Goal: Task Accomplishment & Management: Use online tool/utility

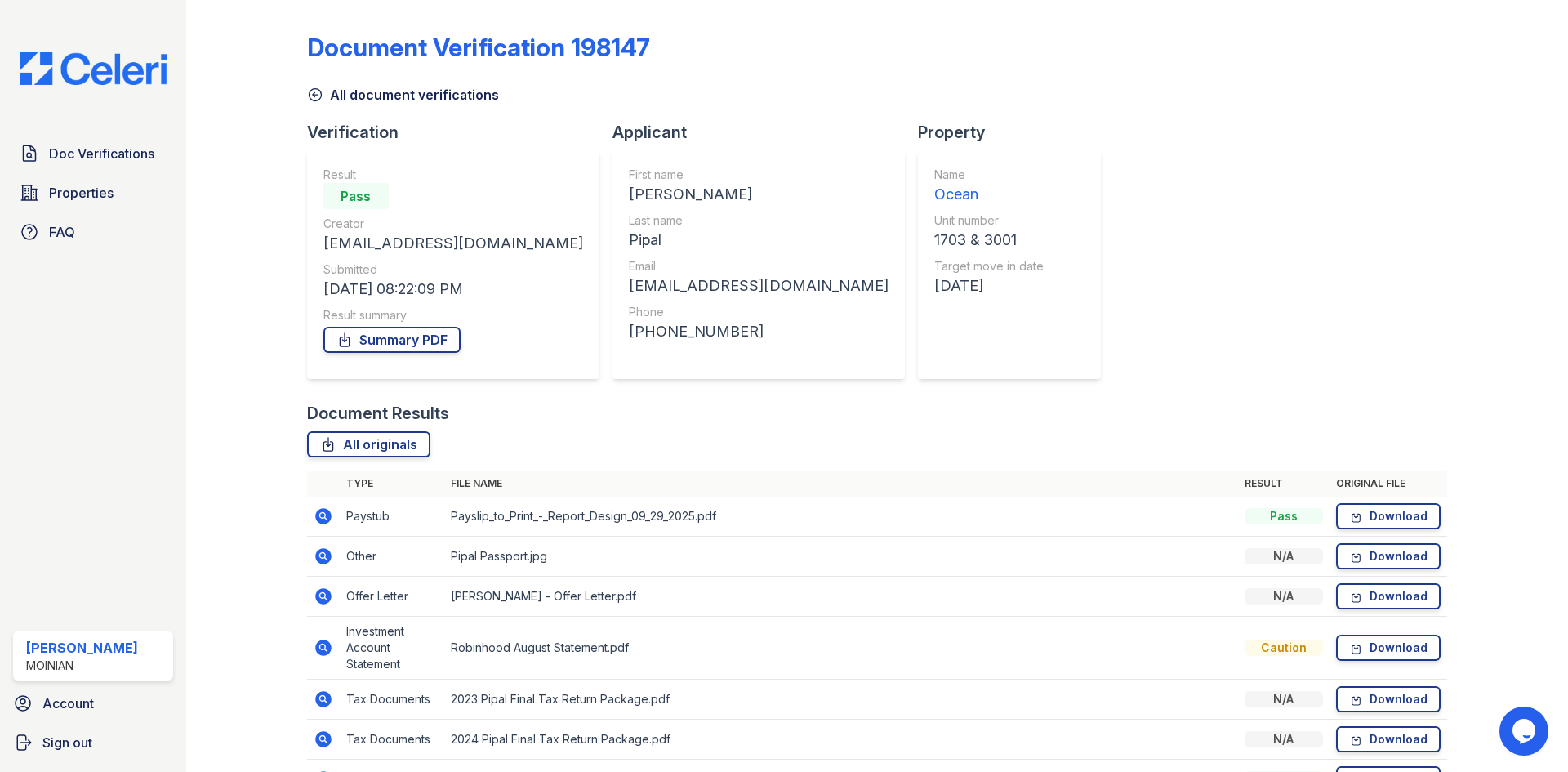
click at [311, 100] on icon at bounding box center [315, 94] width 16 height 16
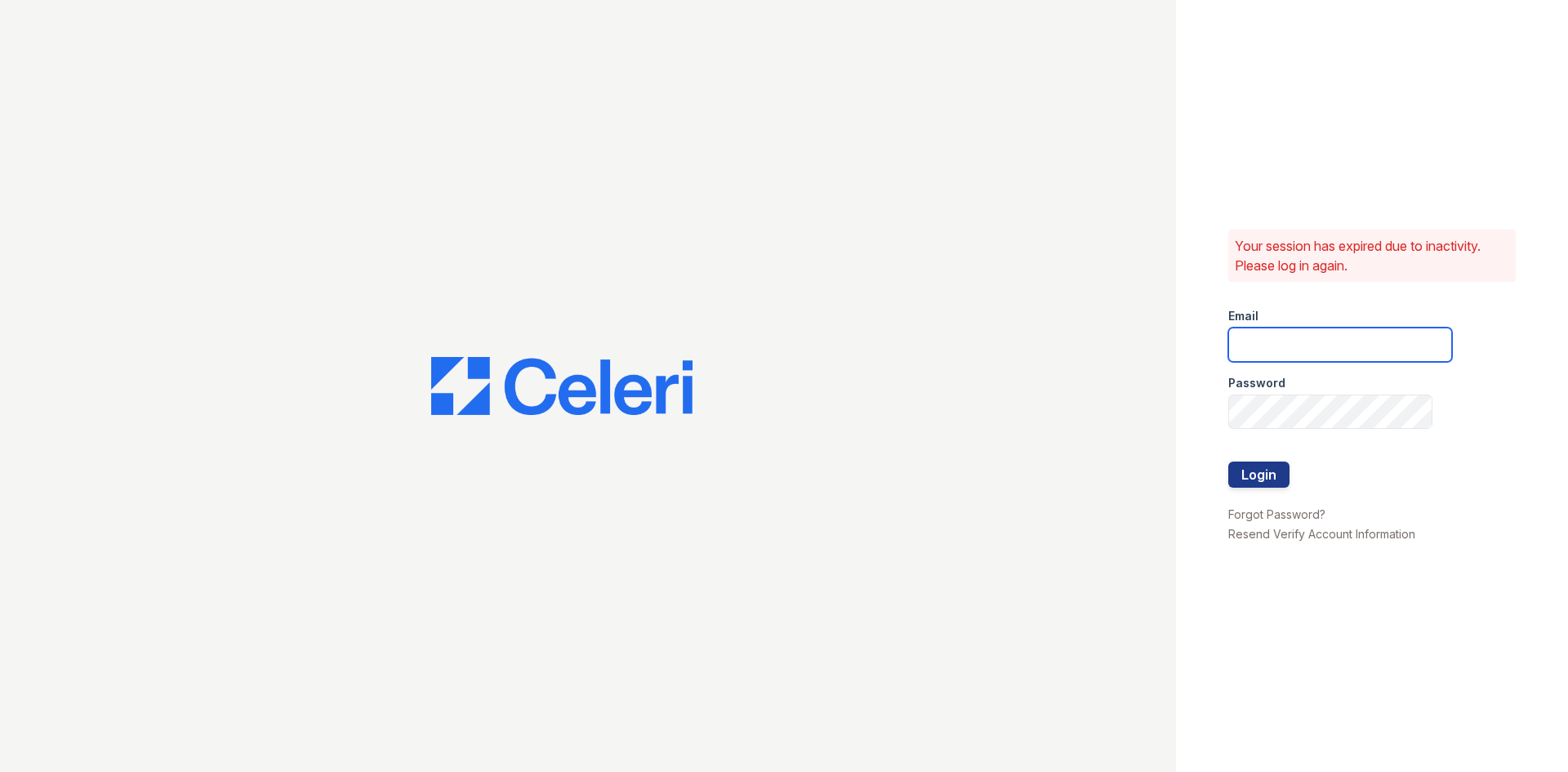
click at [1280, 337] on input "email" at bounding box center [1340, 345] width 224 height 34
type input "[EMAIL_ADDRESS][DOMAIN_NAME]"
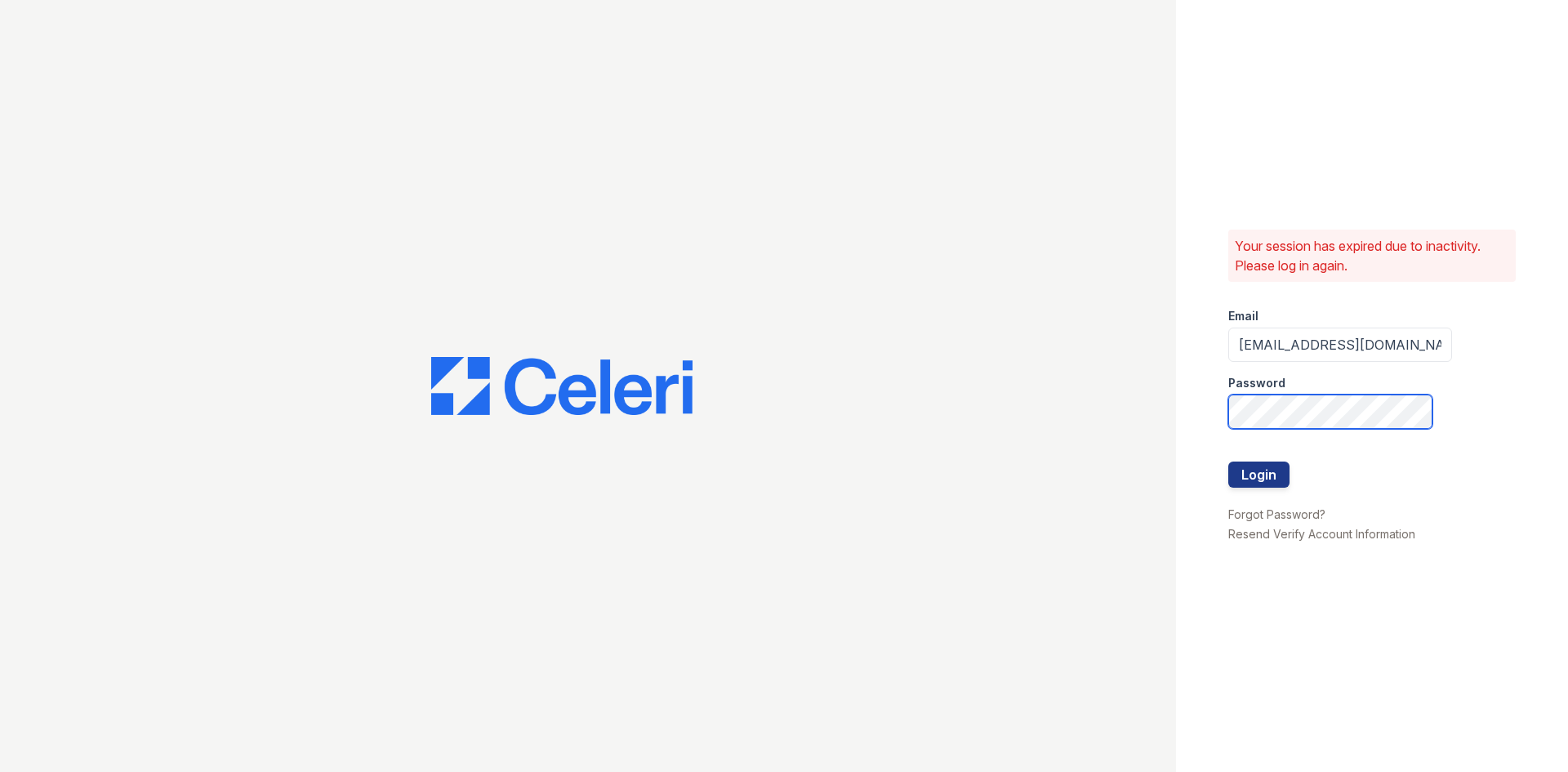
click at [1228, 461] on button "Login" at bounding box center [1259, 475] width 62 height 27
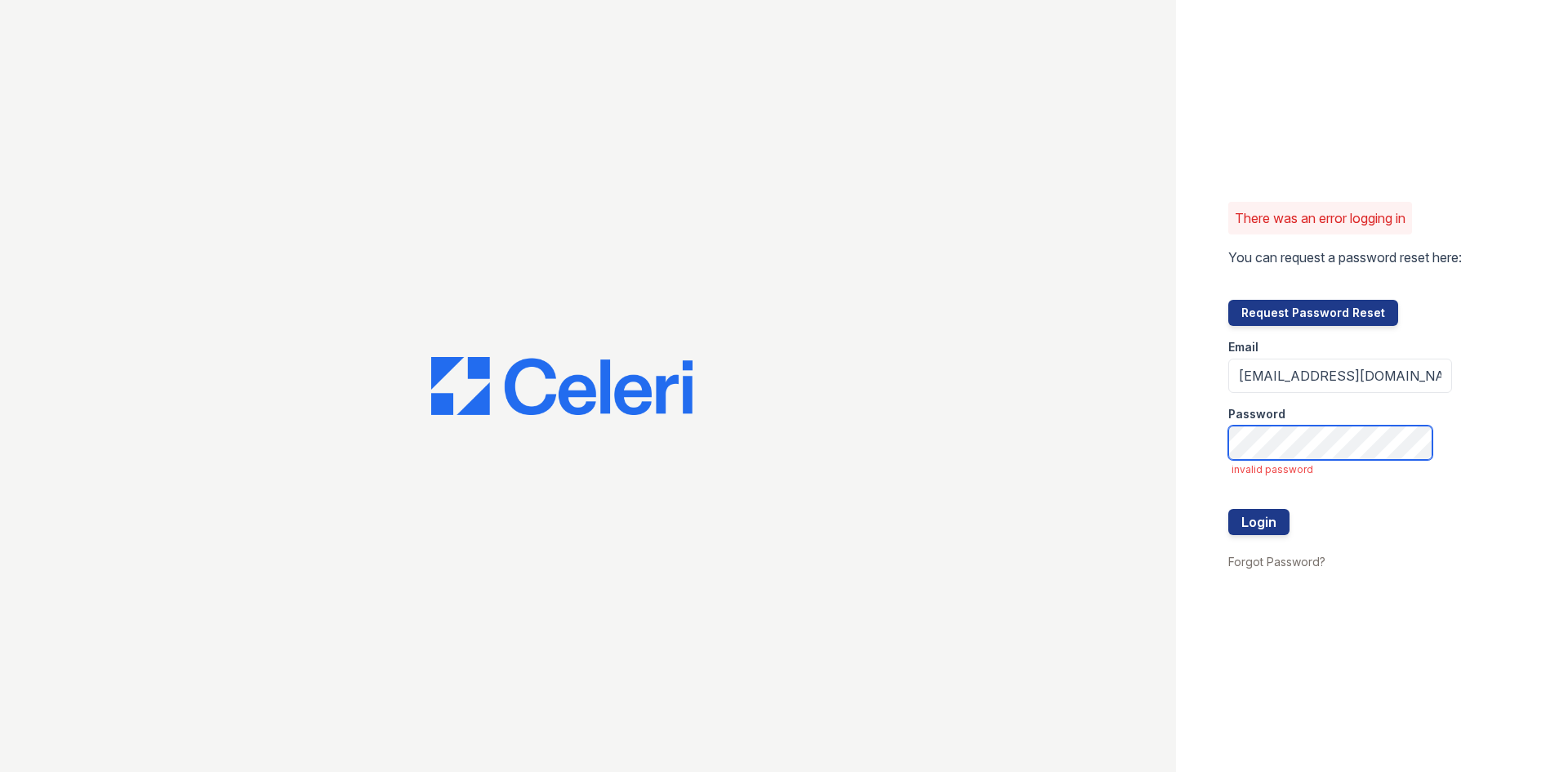
click at [1228, 509] on button "Login" at bounding box center [1259, 522] width 62 height 27
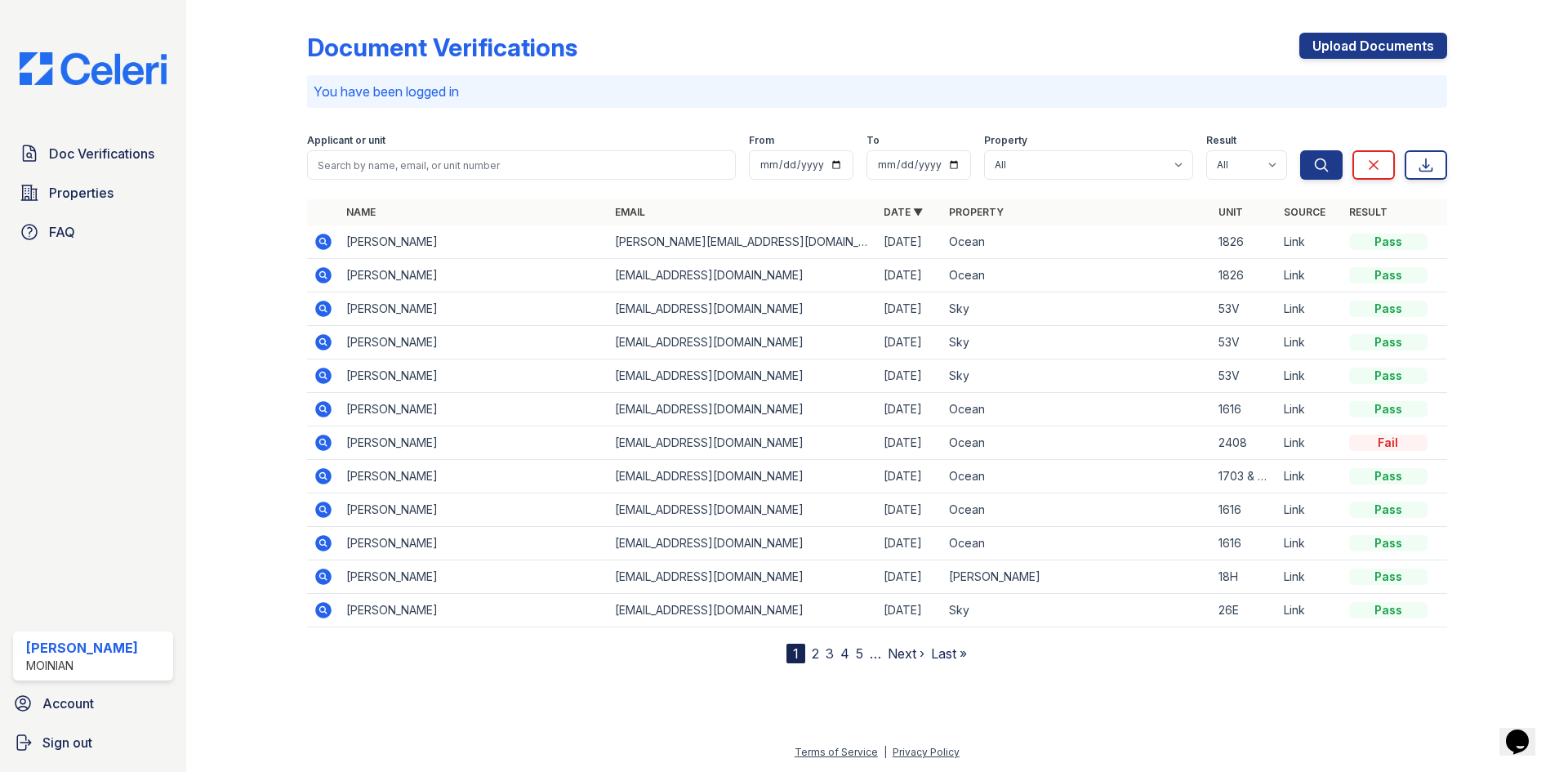
click at [322, 245] on icon at bounding box center [323, 241] width 16 height 16
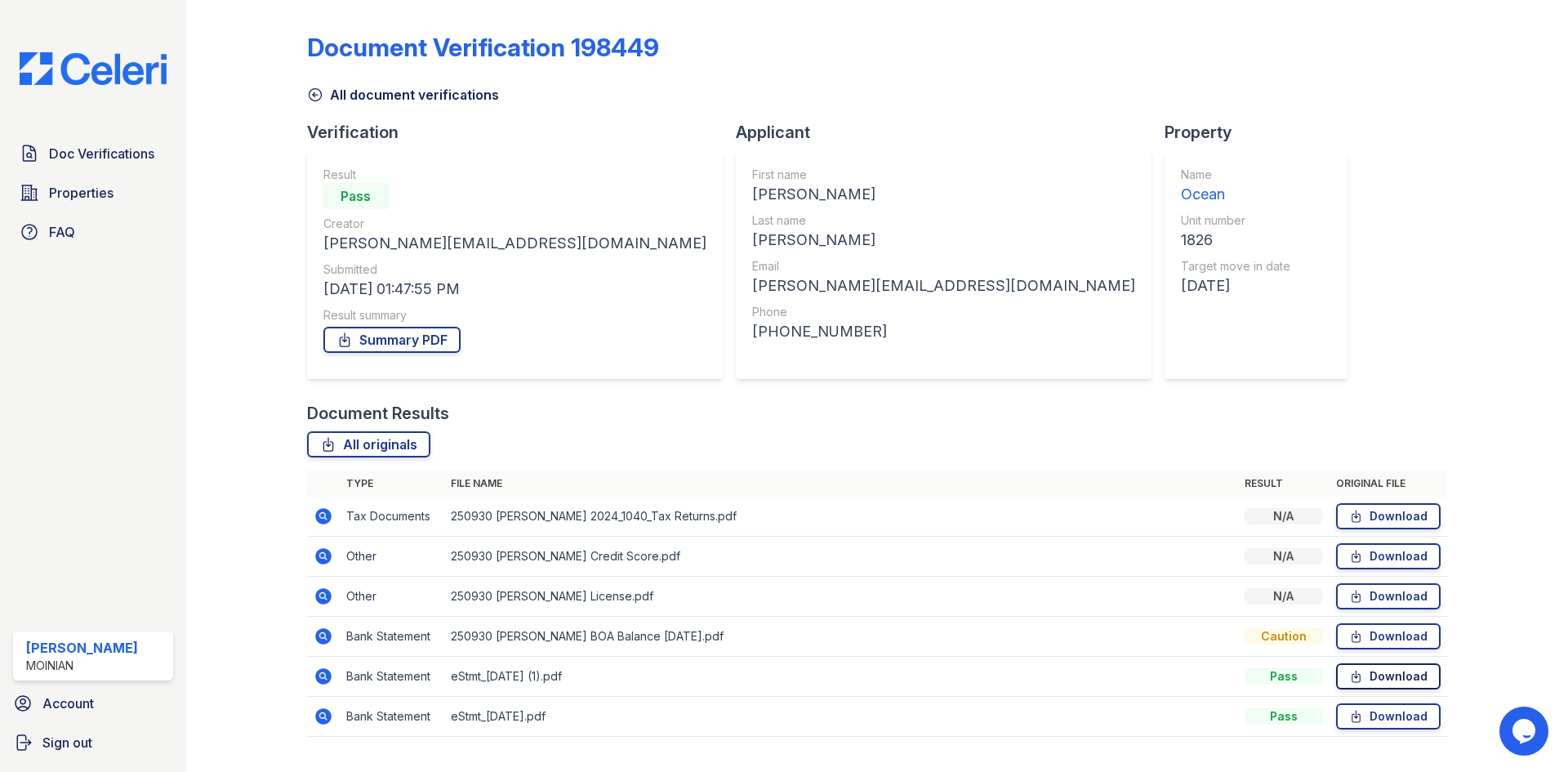
click at [1353, 674] on icon at bounding box center [1356, 676] width 14 height 16
click at [618, 559] on td "250930 Robert Silverman Credit Score.pdf" at bounding box center [841, 556] width 794 height 40
click at [1403, 523] on link "Download" at bounding box center [1389, 517] width 104 height 27
click at [1350, 677] on icon at bounding box center [1356, 676] width 14 height 16
click at [753, 198] on div "Robert" at bounding box center [944, 195] width 383 height 23
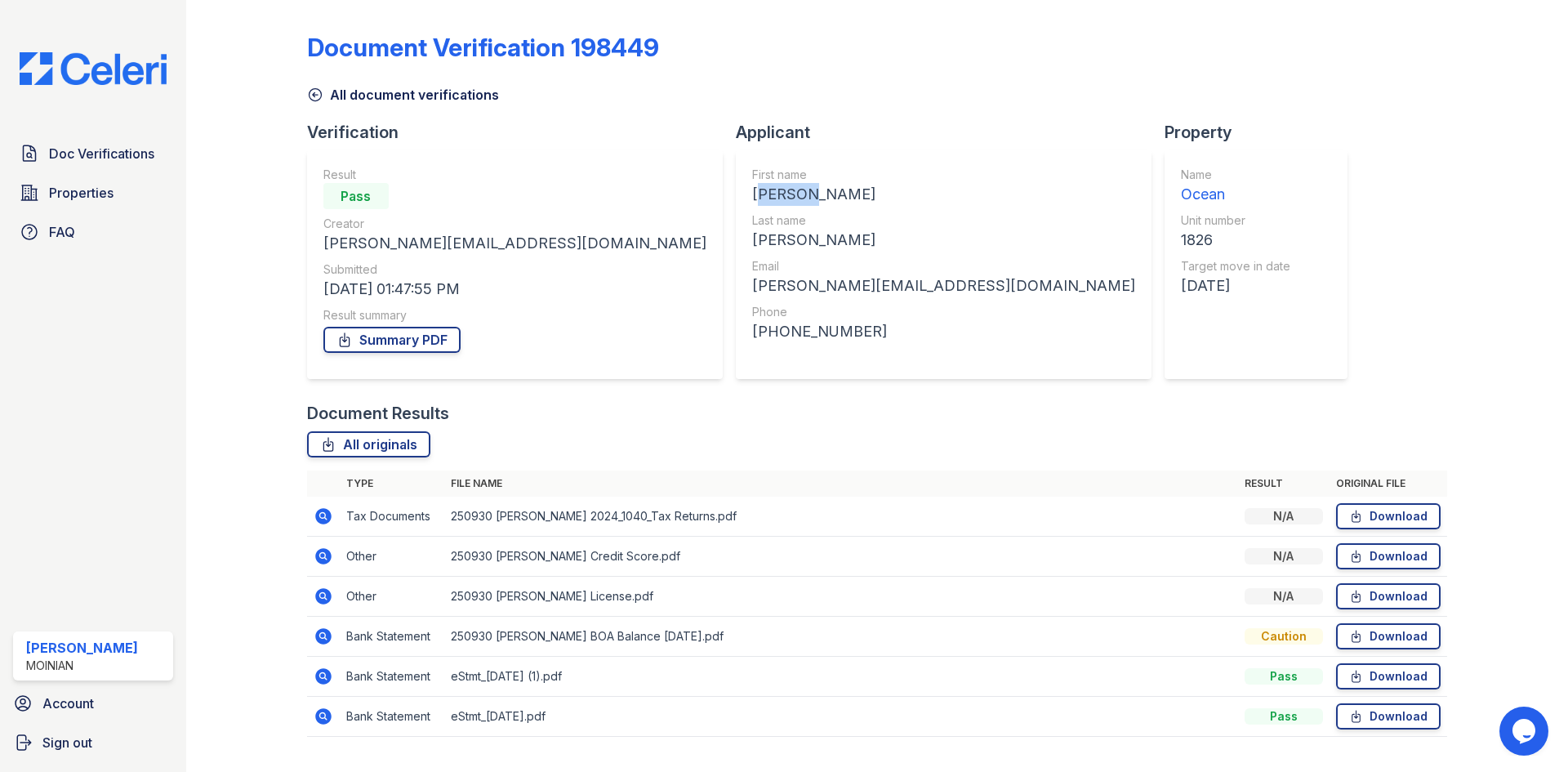
click at [753, 198] on div "Robert" at bounding box center [944, 195] width 383 height 23
copy div "Robert"
click at [753, 292] on div "[PERSON_NAME][EMAIL_ADDRESS][DOMAIN_NAME]" at bounding box center [944, 286] width 383 height 23
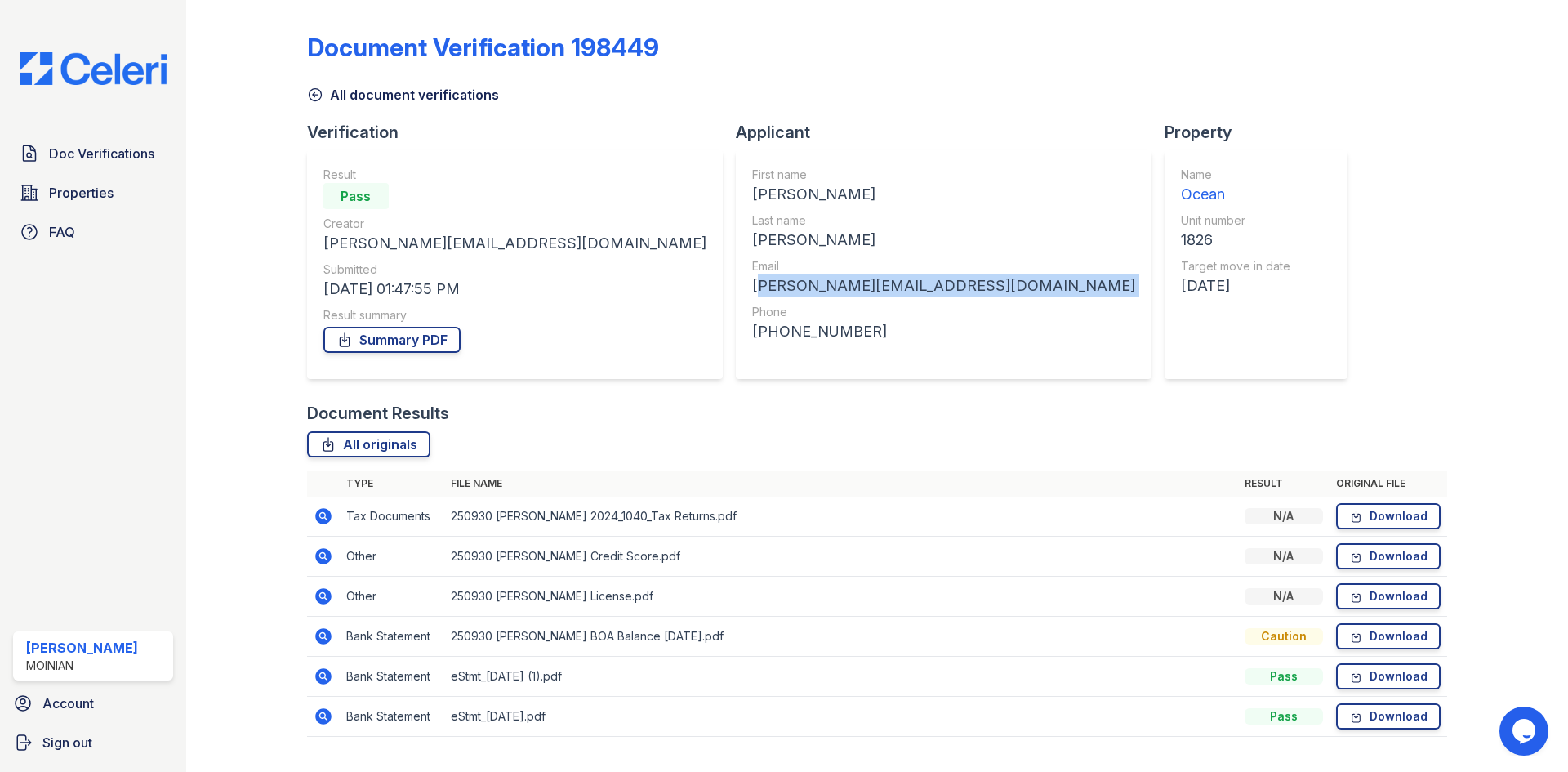
click at [753, 292] on div "[PERSON_NAME][EMAIL_ADDRESS][DOMAIN_NAME]" at bounding box center [944, 286] width 383 height 23
copy div "[PERSON_NAME][EMAIL_ADDRESS][DOMAIN_NAME]"
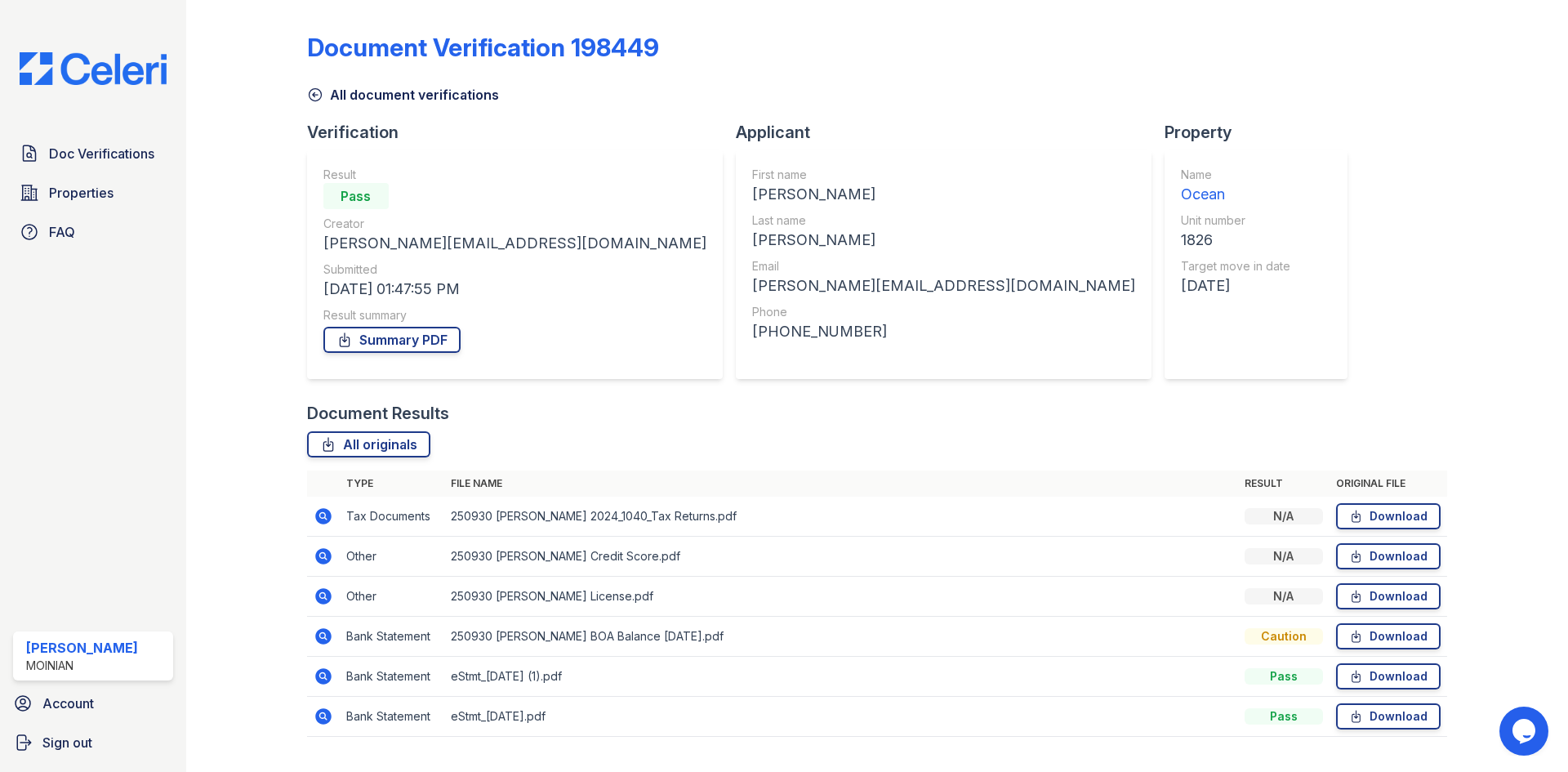
click at [753, 331] on div "+15084942441" at bounding box center [944, 331] width 383 height 23
copy div "15084942441"
